Goal: Subscribe to service/newsletter

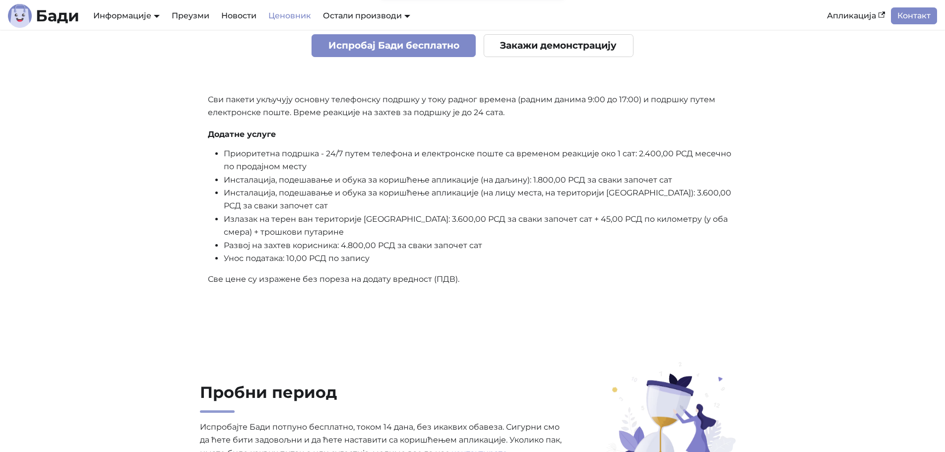
scroll to position [397, 0]
drag, startPoint x: 378, startPoint y: 293, endPoint x: 375, endPoint y: 298, distance: 5.4
drag, startPoint x: 375, startPoint y: 298, endPoint x: 336, endPoint y: 290, distance: 40.0
click at [336, 290] on div "Основни 400,00 РСД месечно За мали број рачуна Основне функције Подршка за В-ПФ…" at bounding box center [473, 18] width 546 height 553
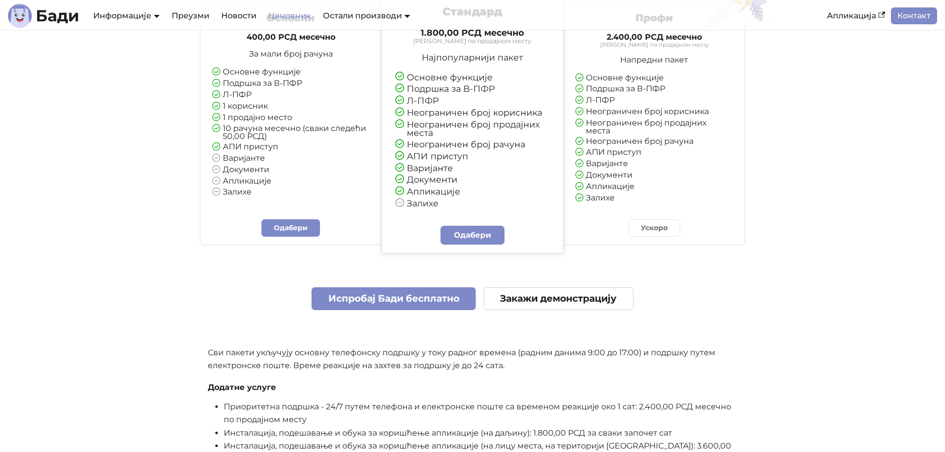
scroll to position [149, 0]
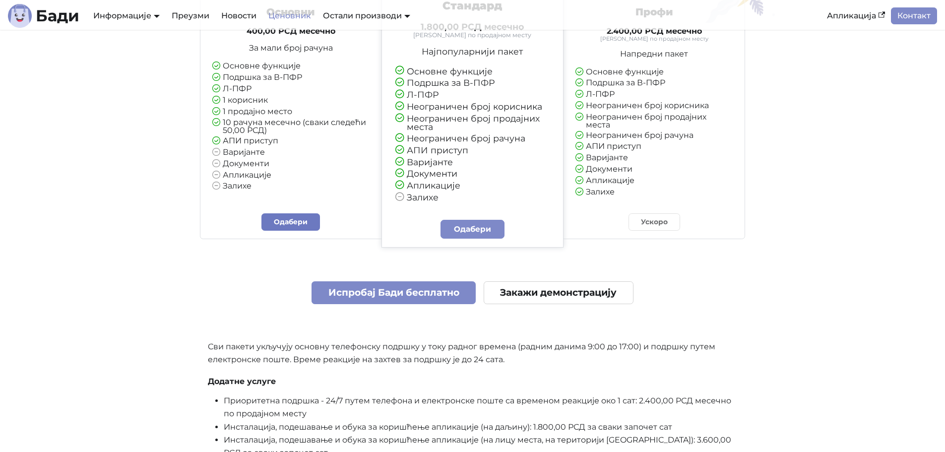
click at [292, 225] on link "Одабери" at bounding box center [290, 221] width 59 height 17
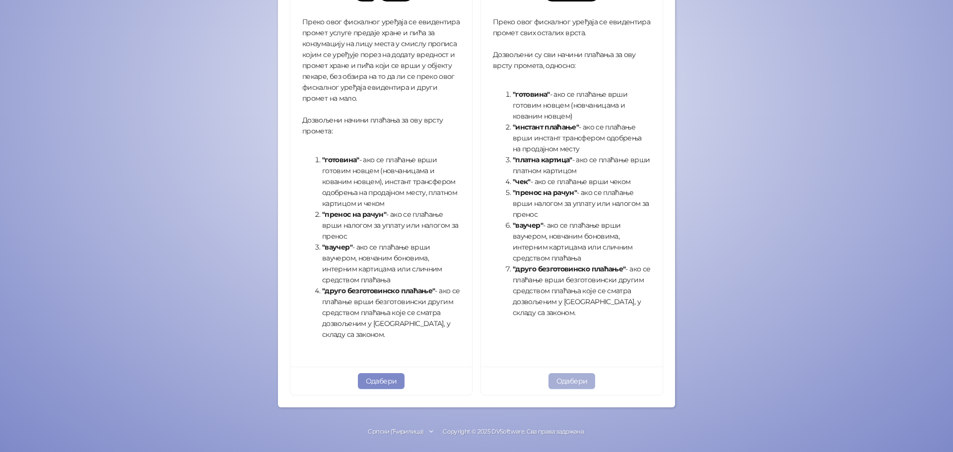
scroll to position [269, 0]
click at [559, 384] on button "Одабери" at bounding box center [571, 381] width 47 height 16
